Goal: Find specific page/section: Find specific page/section

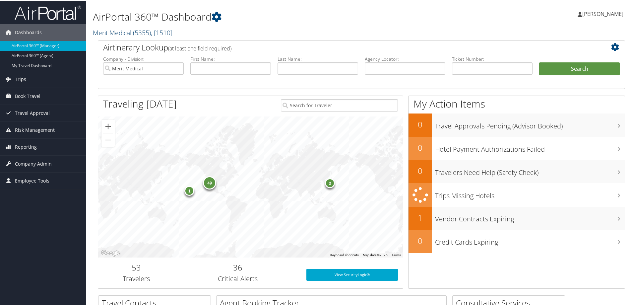
click at [124, 33] on link "Merit Medical ( 5355 ) , [ 1510 ]" at bounding box center [133, 32] width 80 height 9
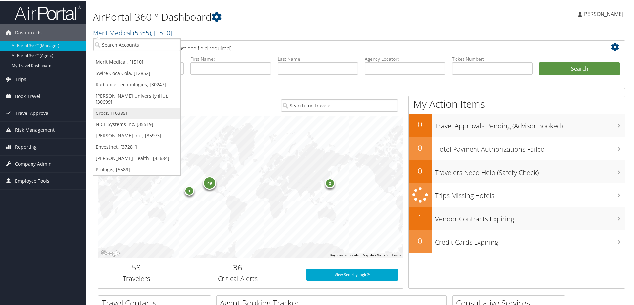
click at [106, 107] on link "Crocs, [10385]" at bounding box center [136, 112] width 87 height 11
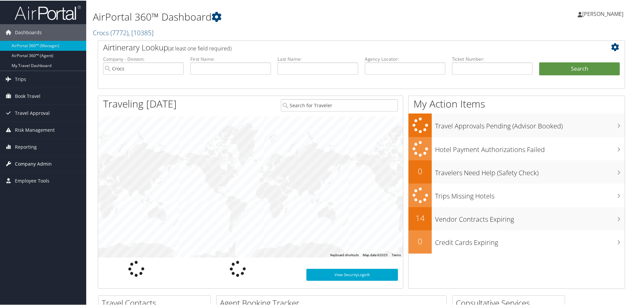
click at [41, 160] on span "Company Admin" at bounding box center [33, 163] width 37 height 17
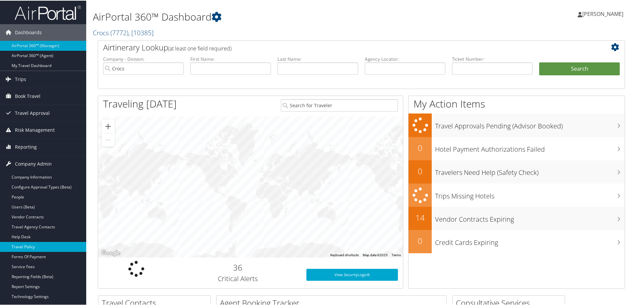
click at [35, 245] on link "Travel Policy" at bounding box center [43, 246] width 86 height 10
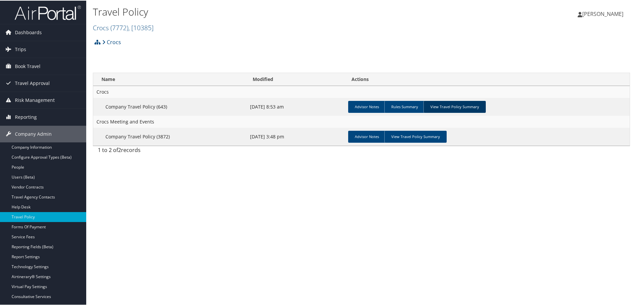
click at [444, 103] on link "View Travel Policy Summary" at bounding box center [454, 106] width 62 height 12
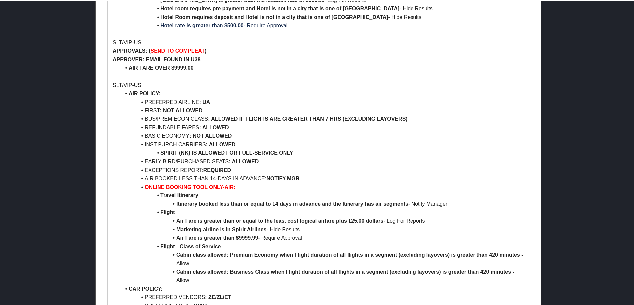
scroll to position [531, 0]
